Goal: Browse casually: Explore the website without a specific task or goal

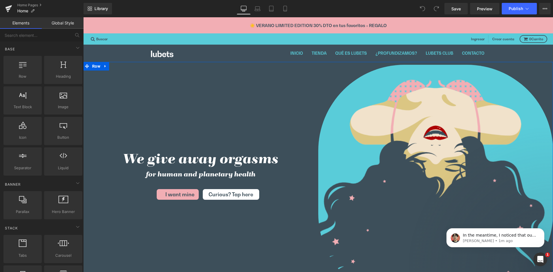
scroll to position [223, 0]
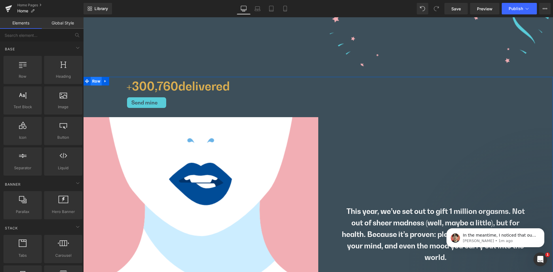
click at [95, 82] on span "Row" at bounding box center [96, 81] width 11 height 9
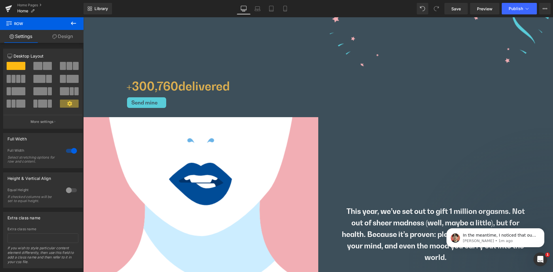
scroll to position [0, 0]
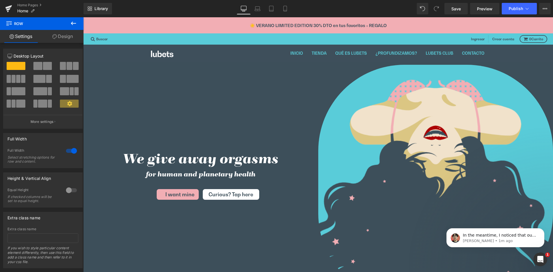
click at [119, 76] on div "We give away orgasms Heading for human and planetary health Heading I want mine…" at bounding box center [200, 181] width 235 height 238
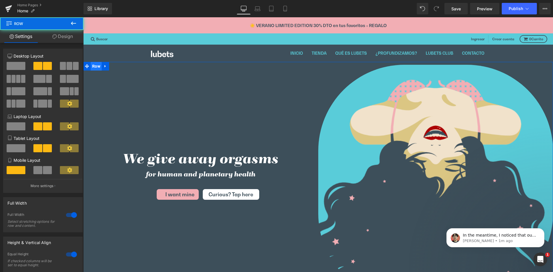
click at [94, 65] on span "Row" at bounding box center [96, 66] width 11 height 9
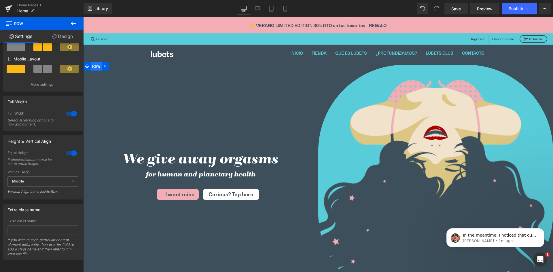
click at [96, 68] on span "Row" at bounding box center [96, 66] width 11 height 9
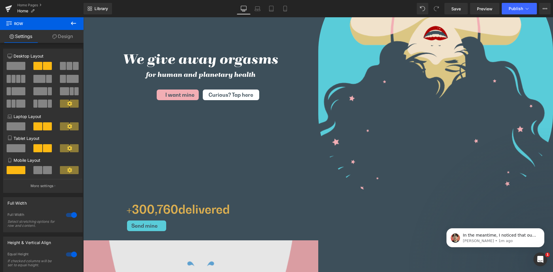
scroll to position [2400, 0]
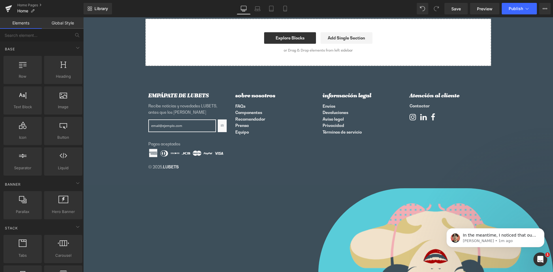
click at [319, 164] on p "© 2025, LUBETS" at bounding box center [318, 167] width 340 height 6
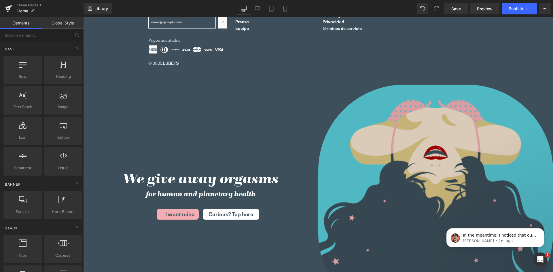
scroll to position [2509, 0]
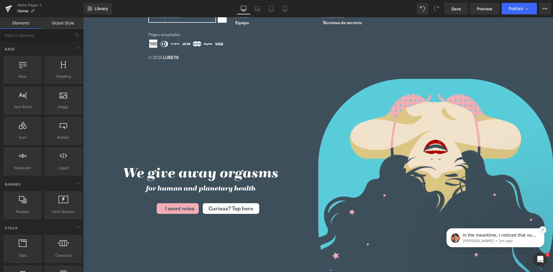
click at [543, 232] on button "Dismiss notification" at bounding box center [542, 230] width 7 height 7
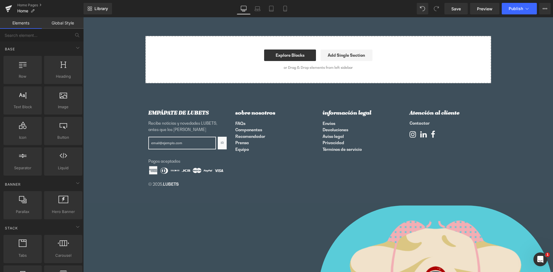
scroll to position [2400, 0]
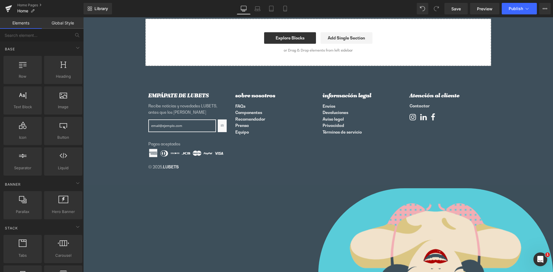
click at [276, 150] on ul at bounding box center [318, 154] width 340 height 11
click at [296, 95] on h4 "sobre nosotros" at bounding box center [275, 96] width 79 height 8
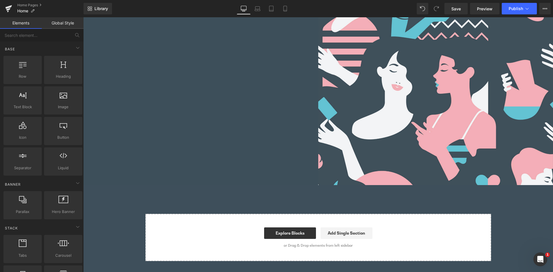
scroll to position [2427, 0]
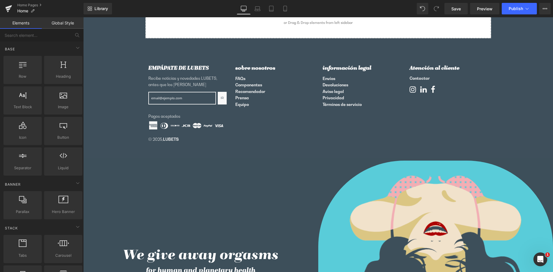
drag, startPoint x: 295, startPoint y: 164, endPoint x: 350, endPoint y: 171, distance: 54.9
click at [295, 164] on div "We give away orgasms for human and planetary health I want mine Curious? Tap he…" at bounding box center [200, 277] width 235 height 238
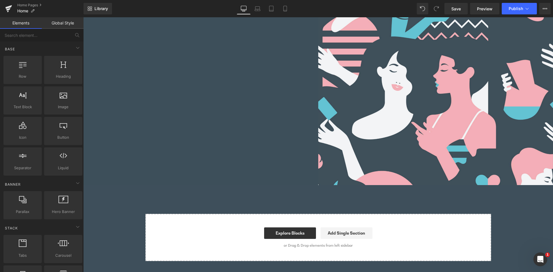
click at [205, 222] on div "Start building your page Explore Blocks Add Single Section or Drag & Drop eleme…" at bounding box center [318, 238] width 345 height 46
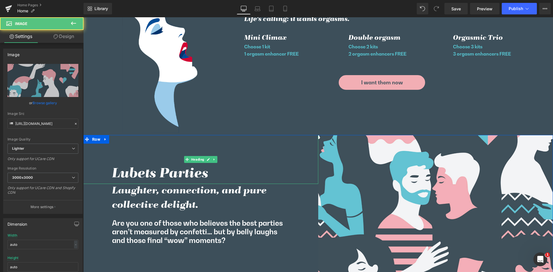
scroll to position [1981, 0]
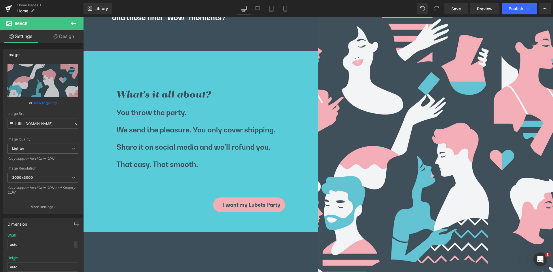
click at [272, 73] on div "What’s it all about?" at bounding box center [201, 80] width 227 height 43
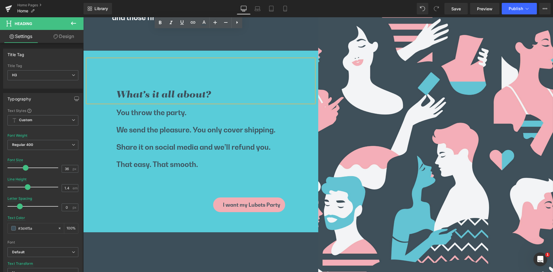
scroll to position [2204, 0]
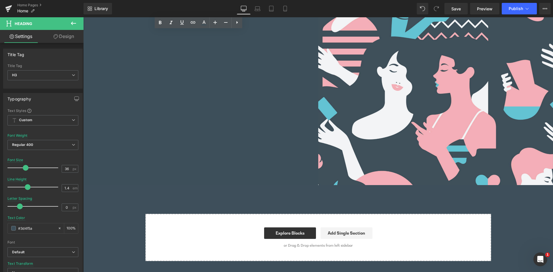
drag, startPoint x: 293, startPoint y: 119, endPoint x: 312, endPoint y: 120, distance: 18.2
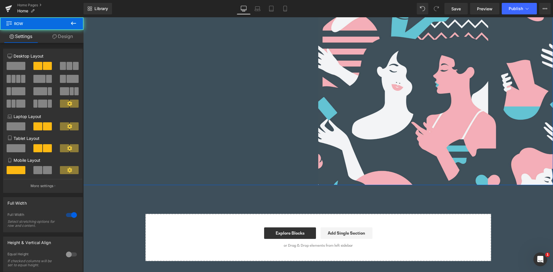
scroll to position [2427, 0]
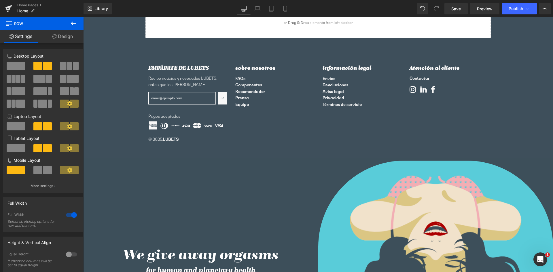
click at [270, 124] on ul at bounding box center [318, 126] width 340 height 11
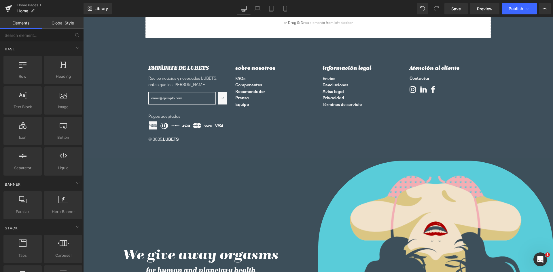
click at [285, 170] on div "We give away orgasms for human and planetary health I want mine Curious? Tap he…" at bounding box center [200, 277] width 235 height 238
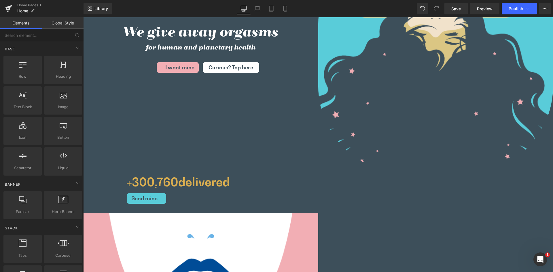
click at [294, 111] on div "We give away orgasms for human and planetary health I want mine Curious? Tap he…" at bounding box center [200, 54] width 235 height 238
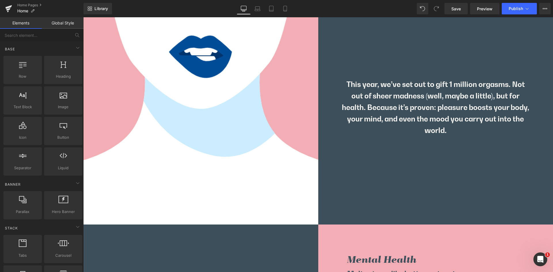
click at [319, 121] on div "This year, we’ve set out to gift 1 million orgasms. Not out of sheer madness (w…" at bounding box center [436, 108] width 235 height 58
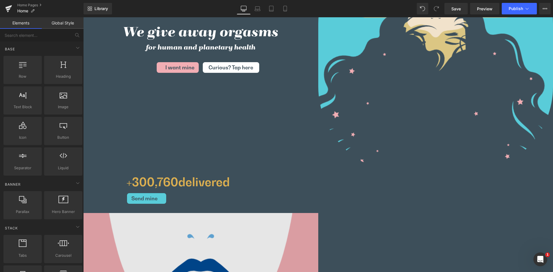
scroll to position [2874, 0]
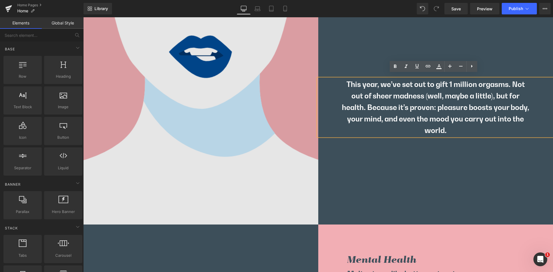
click at [311, 114] on img at bounding box center [200, 107] width 235 height 235
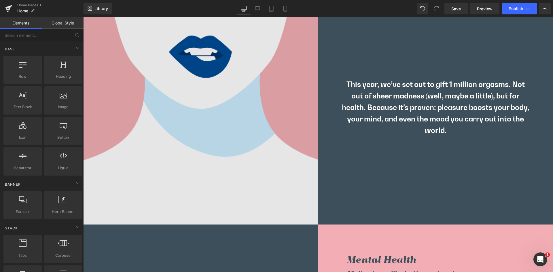
click at [300, 116] on img at bounding box center [200, 107] width 235 height 235
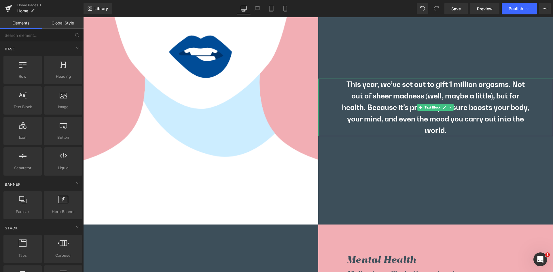
click at [387, 120] on p "This year, we’ve set out to gift 1 million orgasms. Not out of sheer madness (w…" at bounding box center [436, 108] width 189 height 58
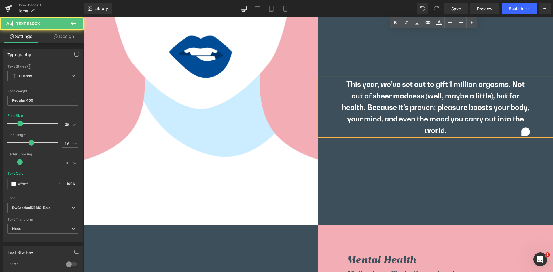
scroll to position [3097, 0]
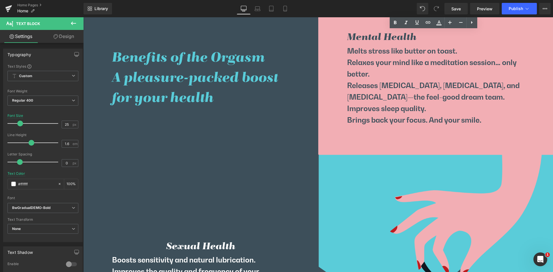
click at [343, 136] on div at bounding box center [436, 78] width 235 height 153
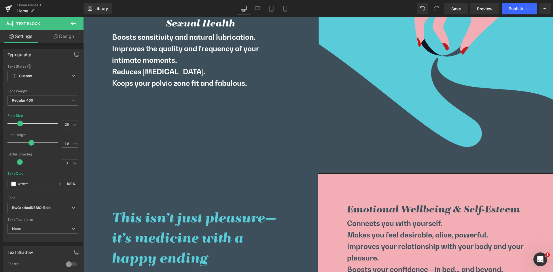
click at [248, 139] on div "Sexual Health Boosts sensitivity and natural lubrication. Improves the quality …" at bounding box center [200, 53] width 235 height 243
click at [361, 189] on div at bounding box center [436, 239] width 235 height 130
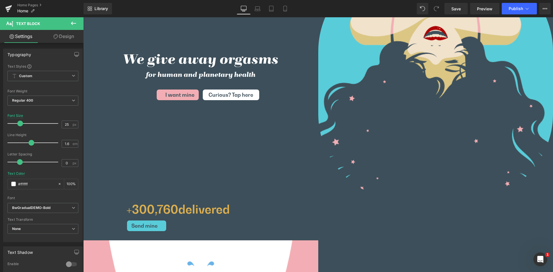
scroll to position [2400, 0]
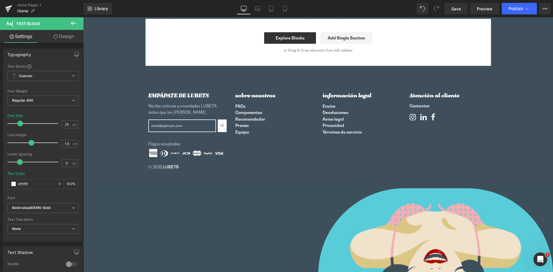
click at [337, 172] on footer "EMPÁPATE DE LUBETS Recibe noticias y novedades LUBETS, antes que los demás Ir s…" at bounding box center [318, 130] width 470 height 111
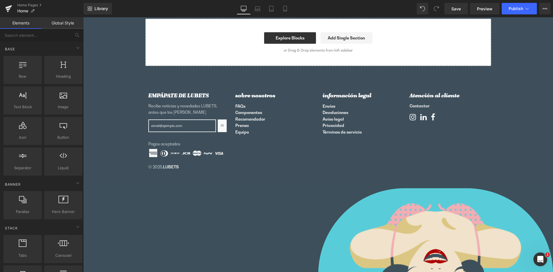
scroll to position [2623, 0]
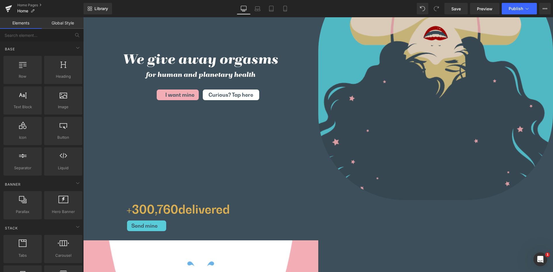
click at [329, 114] on img at bounding box center [436, 82] width 235 height 235
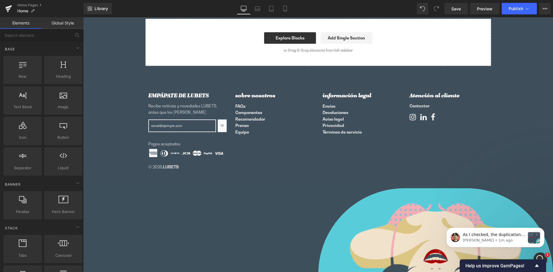
scroll to position [0, 0]
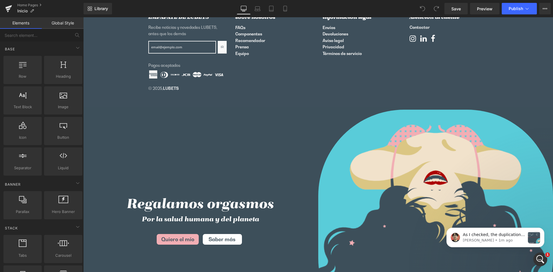
scroll to position [2232, 0]
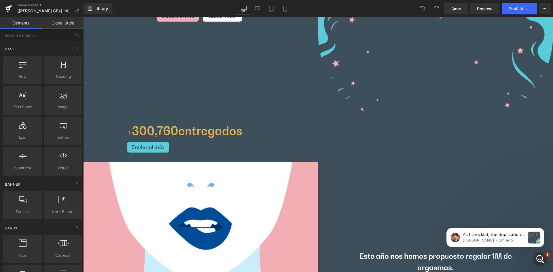
scroll to position [2455, 0]
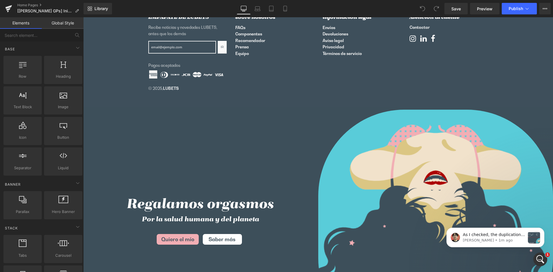
click at [203, 129] on div "Regalamos orgasmos Por la salud humana y del planeta Quiero el mío Saber más" at bounding box center [200, 226] width 235 height 238
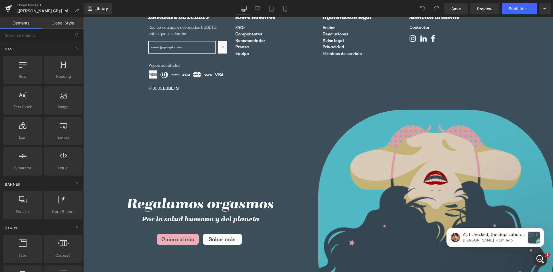
click at [349, 138] on img at bounding box center [436, 227] width 235 height 235
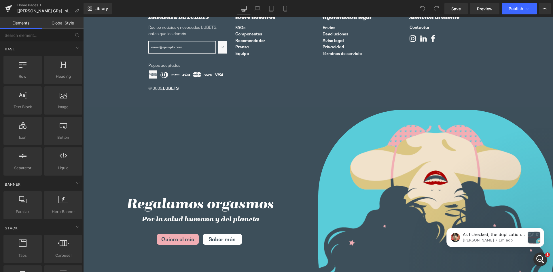
click at [203, 200] on h1 "Regalamos orgasmos" at bounding box center [200, 205] width 235 height 20
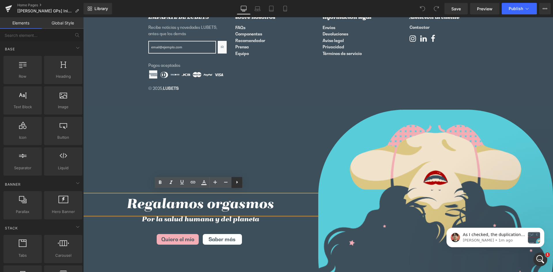
click at [240, 185] on icon at bounding box center [237, 182] width 7 height 7
click at [247, 185] on icon at bounding box center [248, 182] width 7 height 7
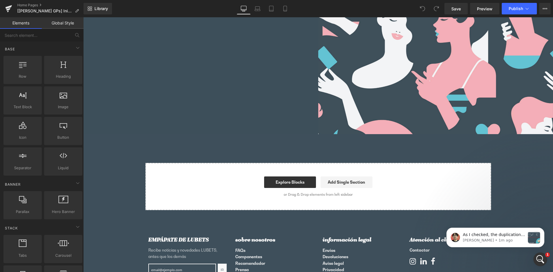
click at [189, 165] on div "Start building your page Explore Blocks Add Single Section or Drag & Drop eleme…" at bounding box center [318, 187] width 345 height 46
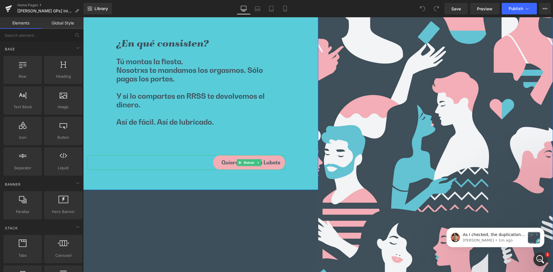
click at [215, 157] on link "Quiero mi Fiesta Lubets" at bounding box center [249, 162] width 72 height 15
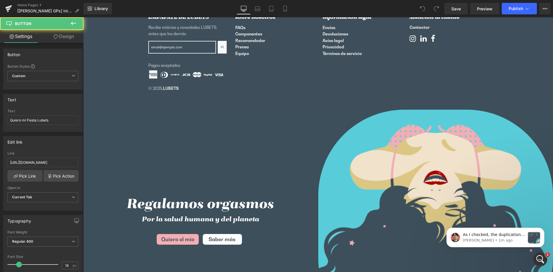
scroll to position [2902, 0]
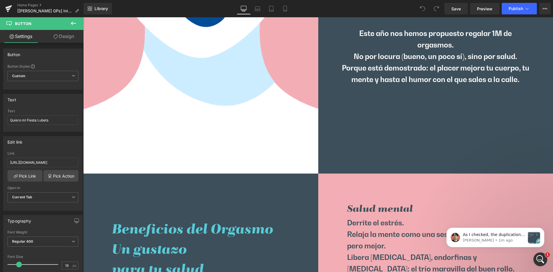
click at [359, 204] on h3 "Salud mental" at bounding box center [450, 210] width 206 height 14
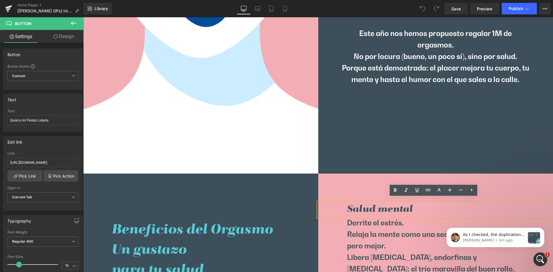
click at [365, 208] on h3 "Salud mental" at bounding box center [450, 210] width 206 height 14
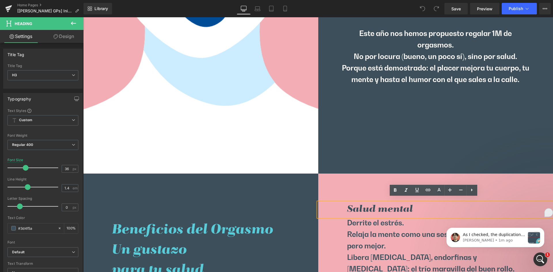
click at [332, 183] on div at bounding box center [436, 250] width 235 height 153
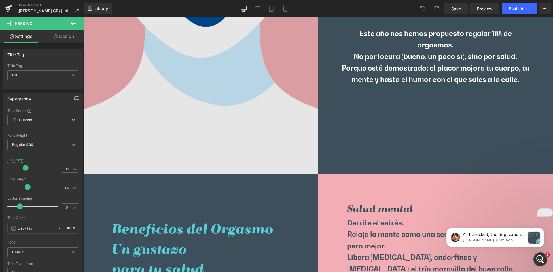
scroll to position [2679, 0]
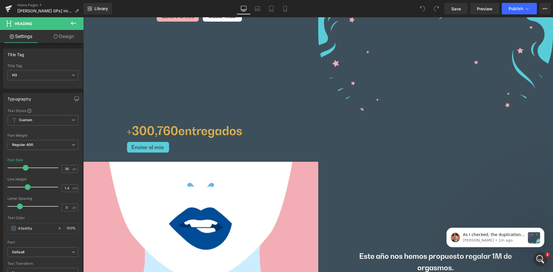
click at [164, 143] on link "Enviar el mío" at bounding box center [148, 148] width 43 height 12
click at [161, 111] on div "Regalamos orgasmos Heading Por la salud humana y del planeta Quiero el mío Sabe…" at bounding box center [200, 3] width 235 height 238
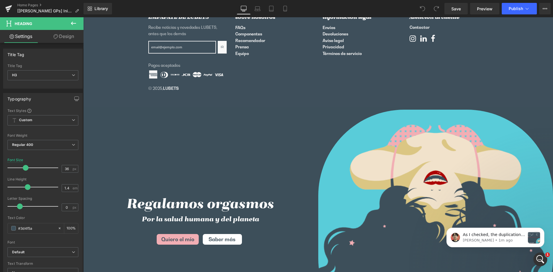
drag, startPoint x: 196, startPoint y: 148, endPoint x: 208, endPoint y: 148, distance: 11.8
click at [196, 149] on div "Regalamos orgasmos Heading Por la salud humana y del planeta Quiero el mío Sabe…" at bounding box center [200, 226] width 235 height 238
click at [337, 128] on div at bounding box center [436, 227] width 235 height 235
click at [123, 116] on div "Regalamos orgasmos Heading Por la salud humana y del planeta Quiero el mío Sabe…" at bounding box center [200, 226] width 235 height 238
click at [344, 110] on div at bounding box center [436, 227] width 235 height 235
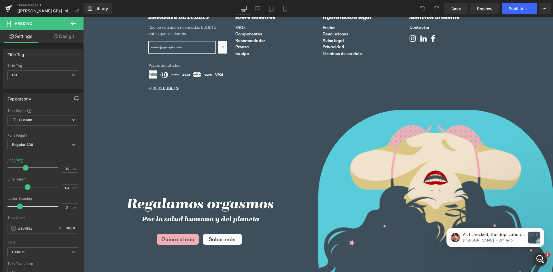
click at [307, 116] on div "Regalamos orgasmos Heading Por la salud humana y del planeta Quiero el mío Sabe…" at bounding box center [200, 226] width 235 height 238
click at [301, 127] on div "Regalamos orgasmos Heading Por la salud humana y del planeta Quiero el mío Sabe…" at bounding box center [200, 226] width 235 height 238
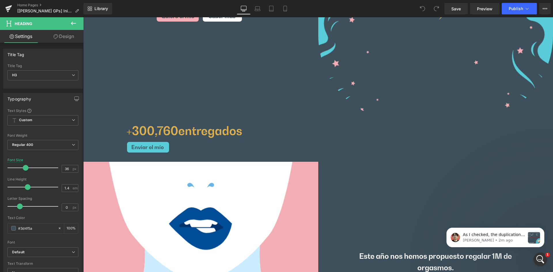
click at [289, 128] on div "+ 300,760 entregados" at bounding box center [340, 131] width 427 height 18
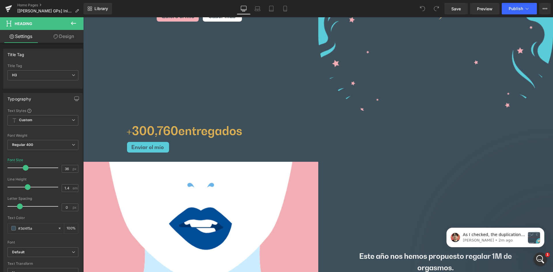
scroll to position [2902, 0]
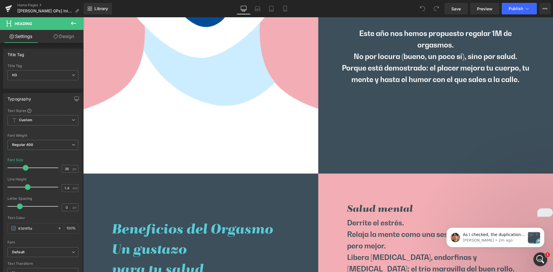
click at [325, 178] on div at bounding box center [436, 250] width 235 height 153
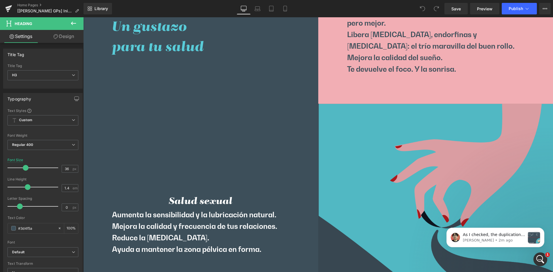
scroll to position [3572, 0]
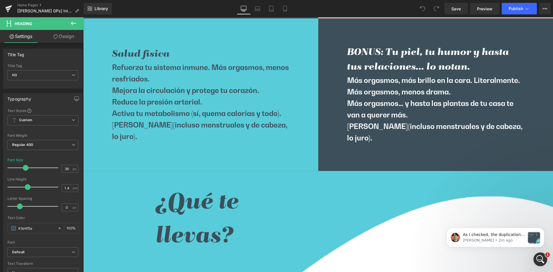
click at [311, 164] on div at bounding box center [200, 94] width 235 height 153
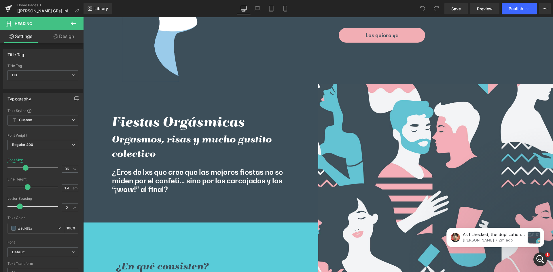
scroll to position [1563, 0]
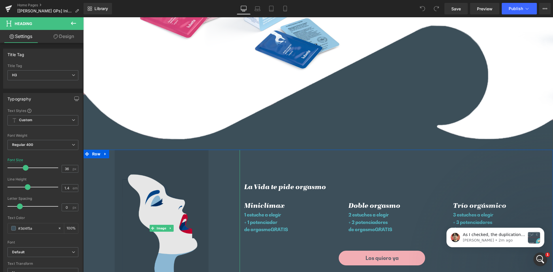
click at [176, 185] on img at bounding box center [162, 228] width 94 height 157
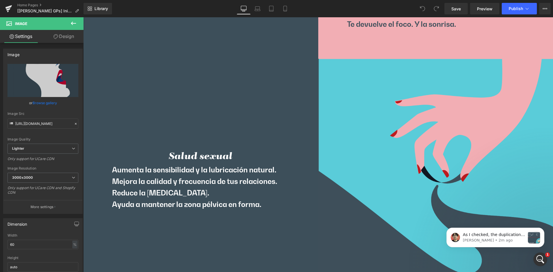
scroll to position [223, 0]
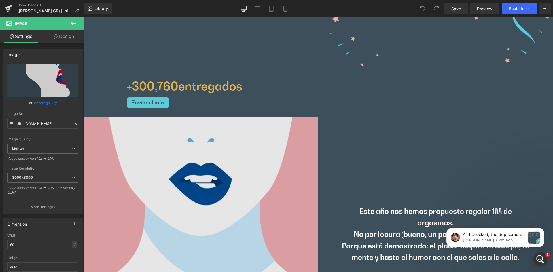
click at [212, 169] on img at bounding box center [200, 234] width 235 height 235
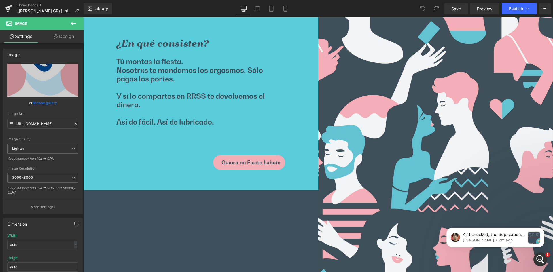
scroll to position [2679, 0]
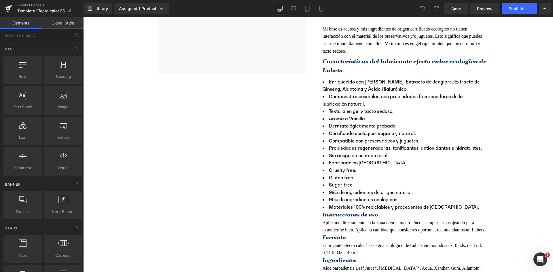
scroll to position [1857, 0]
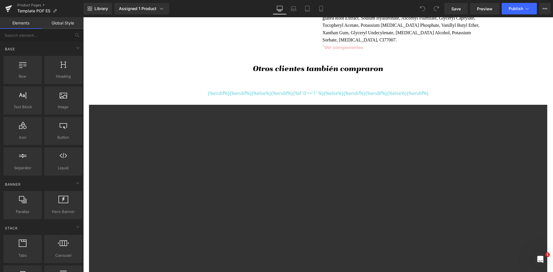
scroll to position [1588, 0]
